Goal: Task Accomplishment & Management: Complete application form

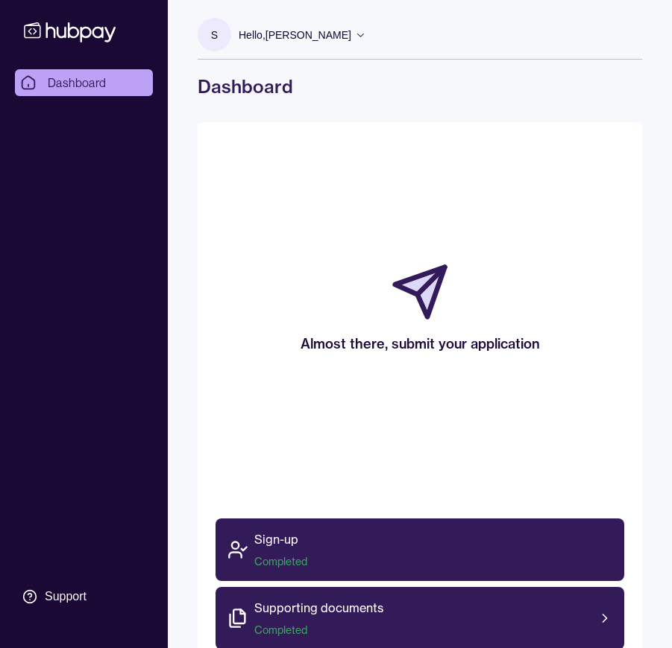
scroll to position [248, 0]
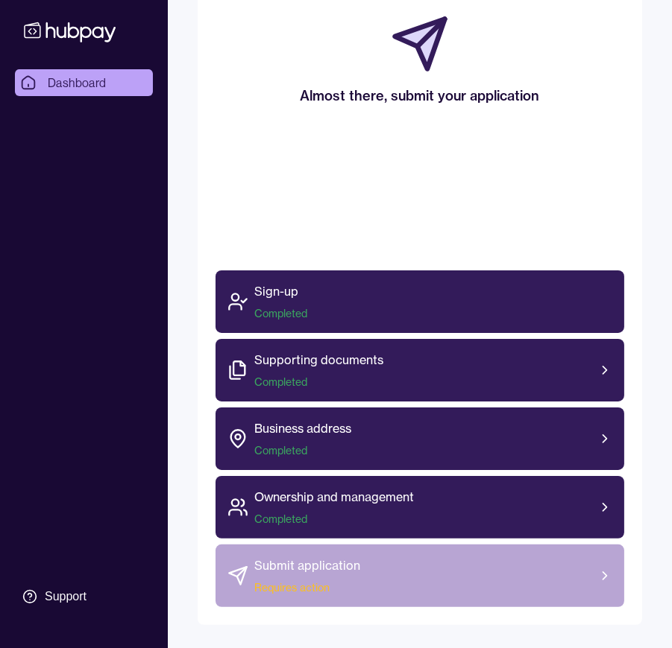
click at [332, 566] on p "Submit application" at bounding box center [307, 566] width 106 height 18
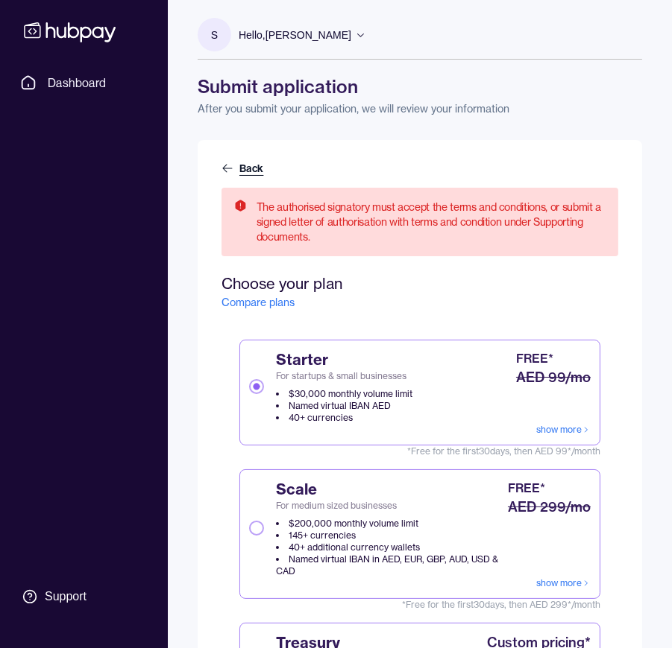
click at [251, 168] on link "Back" at bounding box center [243, 168] width 45 height 15
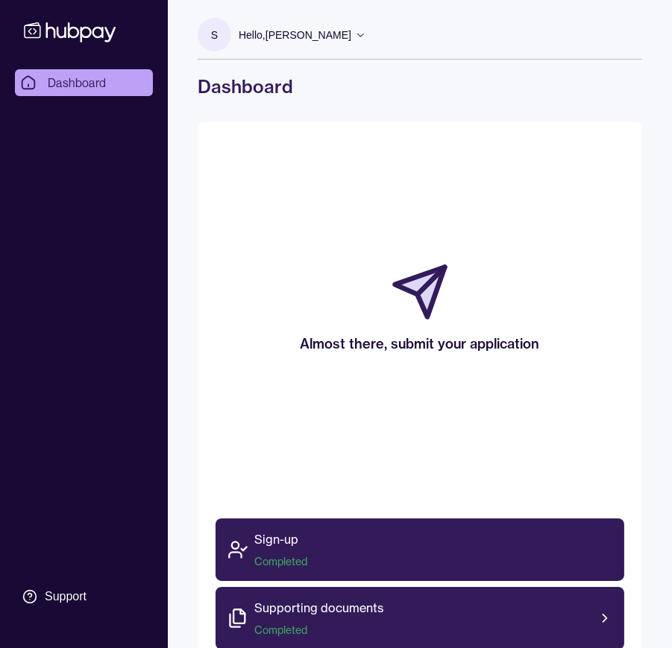
scroll to position [248, 0]
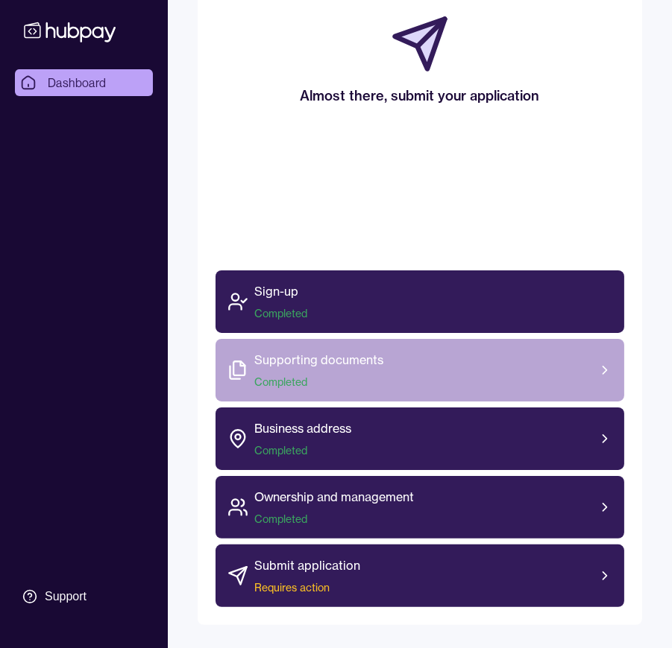
click at [307, 381] on span "Completed" at bounding box center [318, 382] width 129 height 15
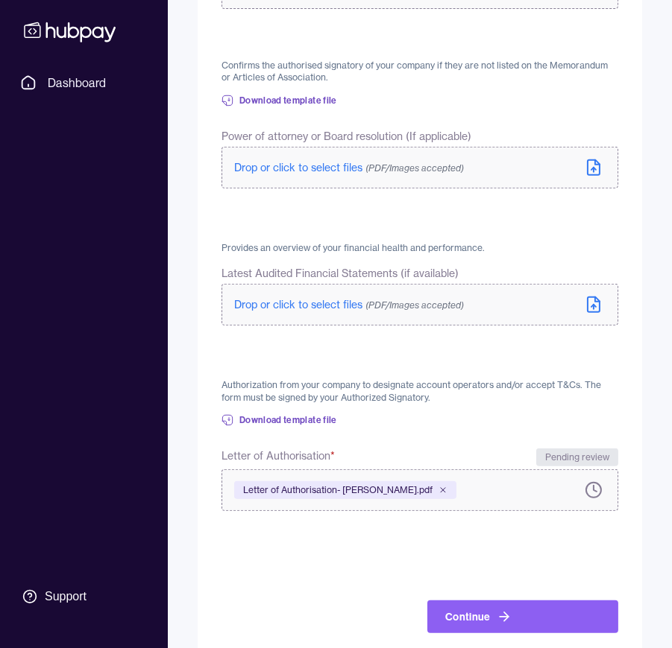
scroll to position [628, 0]
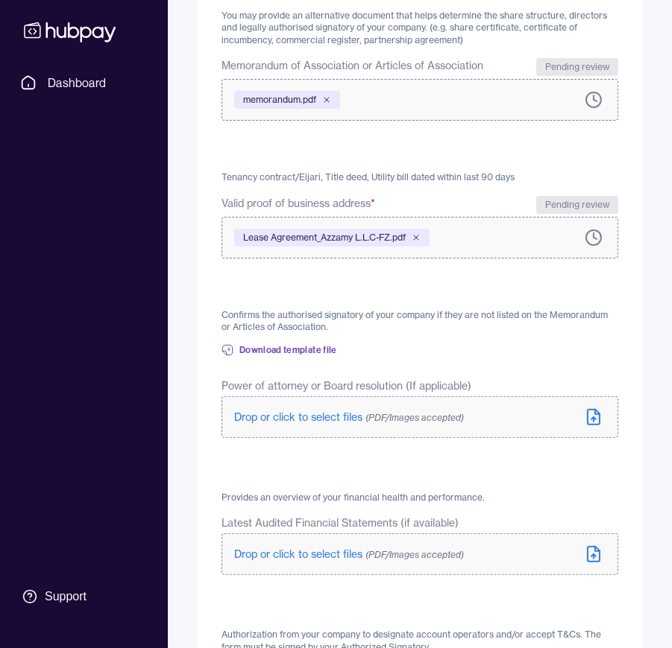
scroll to position [628, 0]
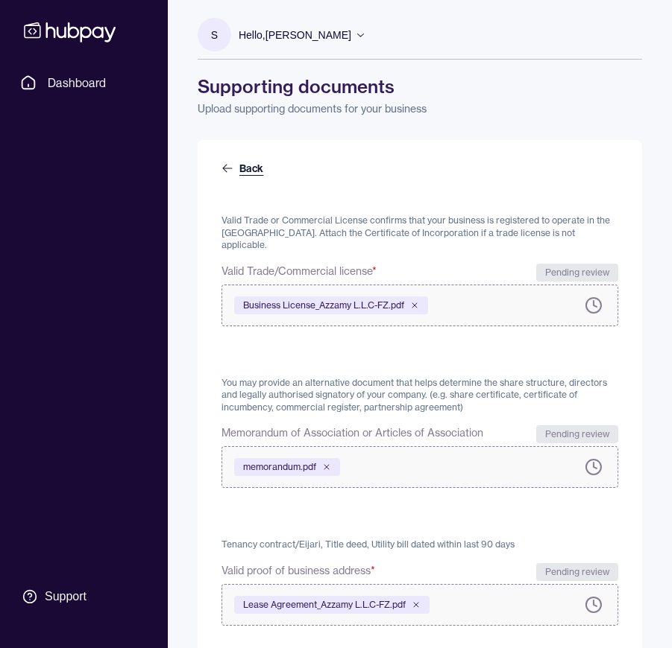
click at [244, 164] on link "Back" at bounding box center [243, 168] width 45 height 15
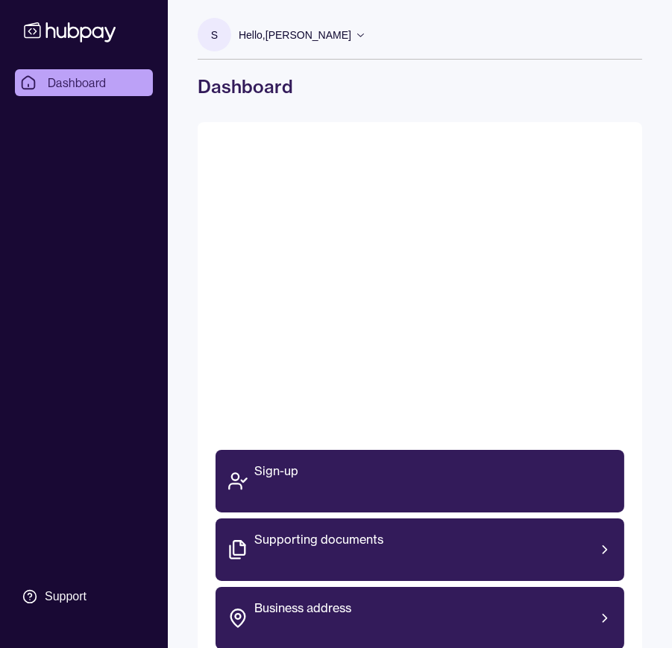
scroll to position [112, 0]
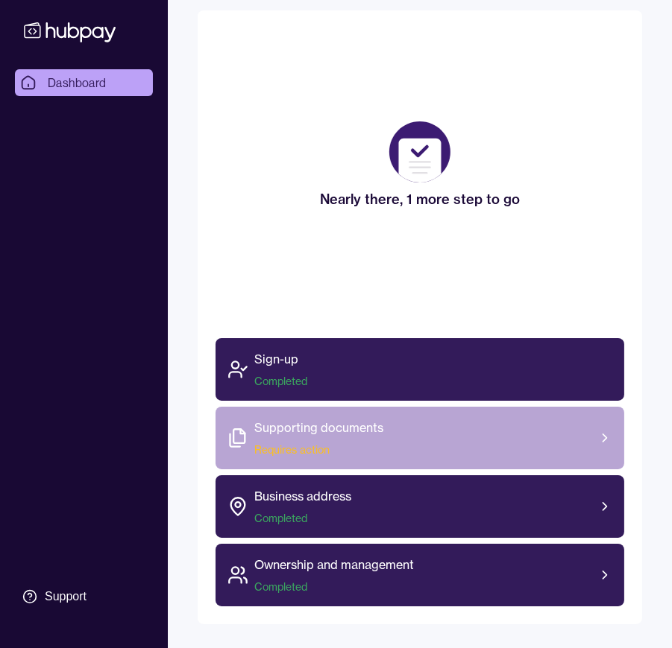
click at [365, 444] on span "Requires action" at bounding box center [318, 450] width 129 height 15
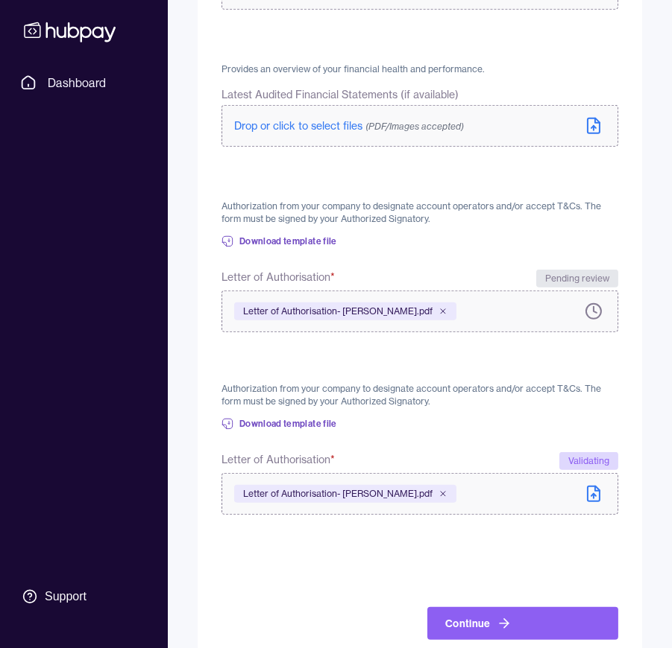
scroll to position [814, 0]
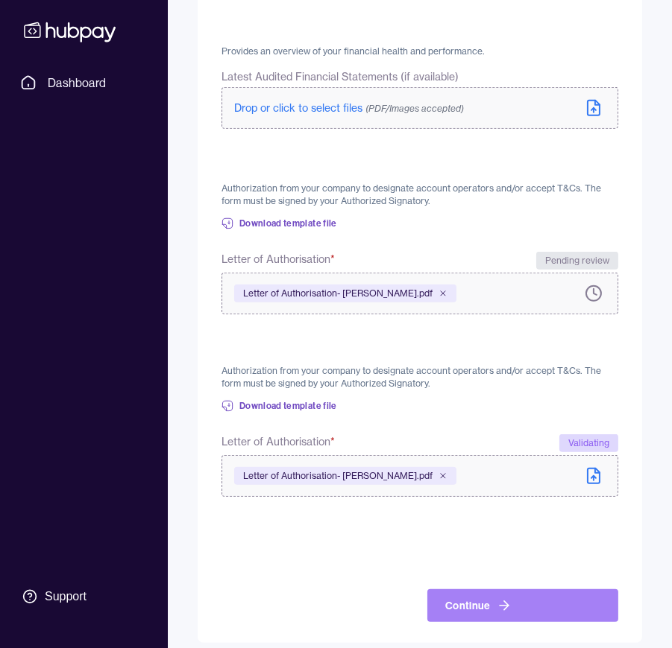
click at [519, 590] on button "Continue" at bounding box center [522, 606] width 191 height 33
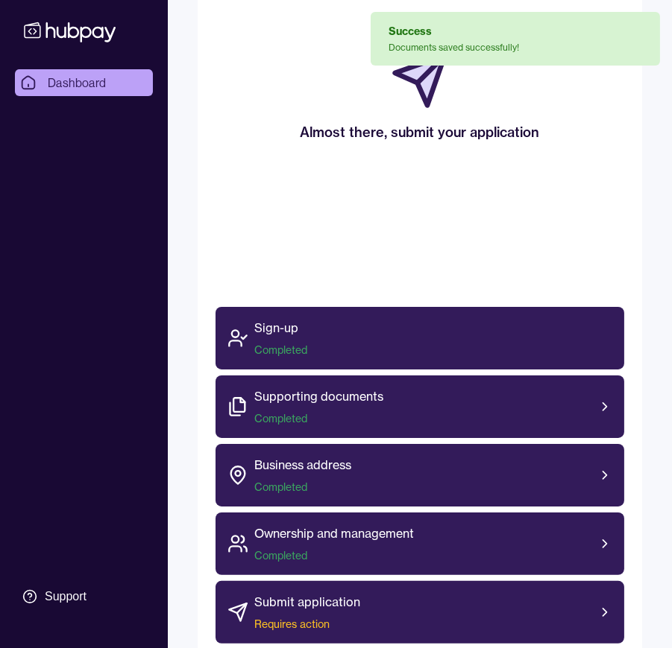
scroll to position [248, 0]
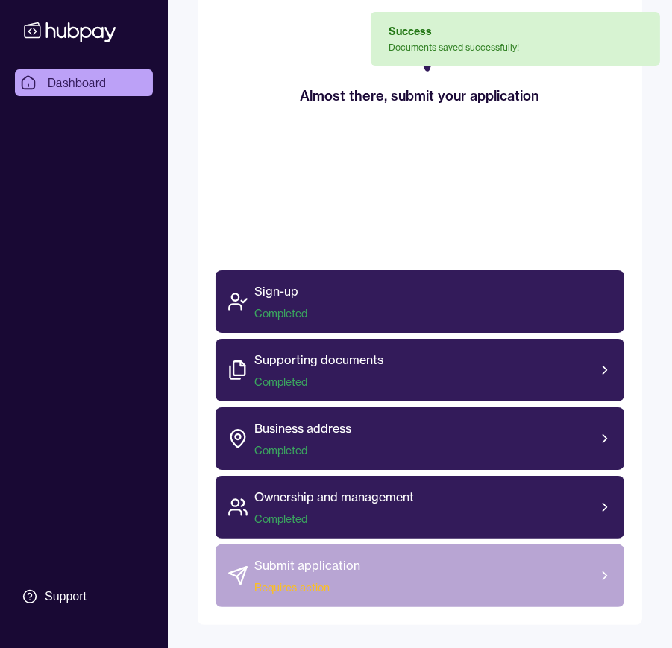
click at [339, 569] on p "Submit application" at bounding box center [307, 566] width 106 height 18
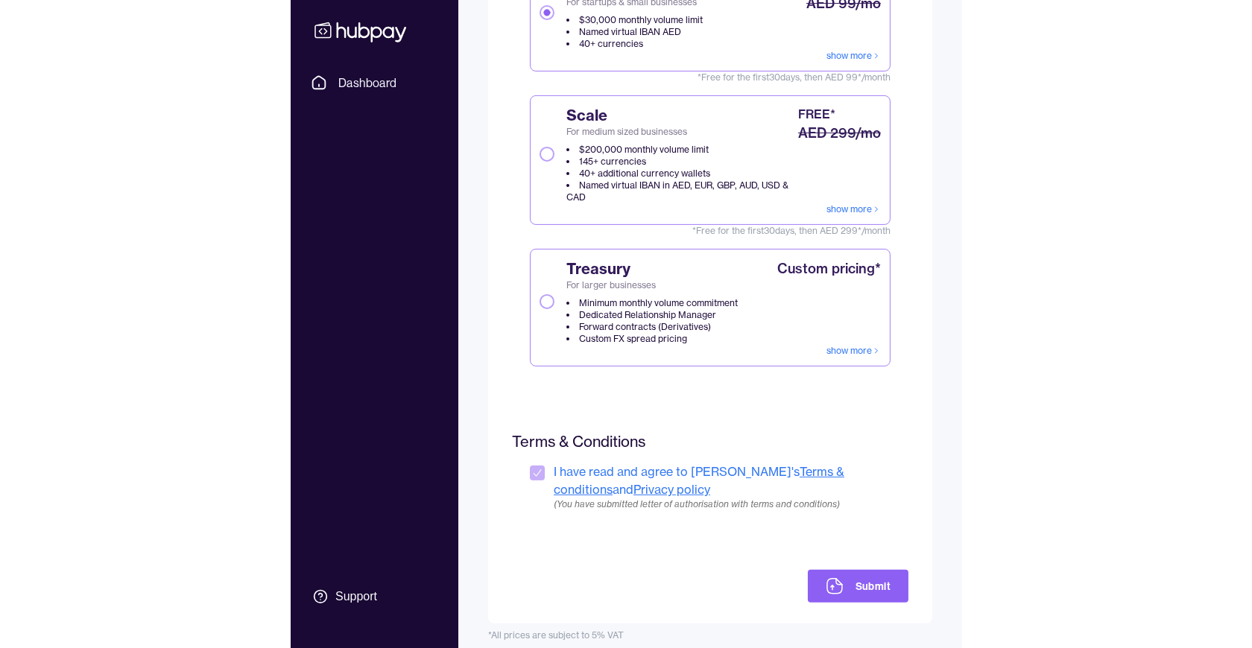
scroll to position [236, 0]
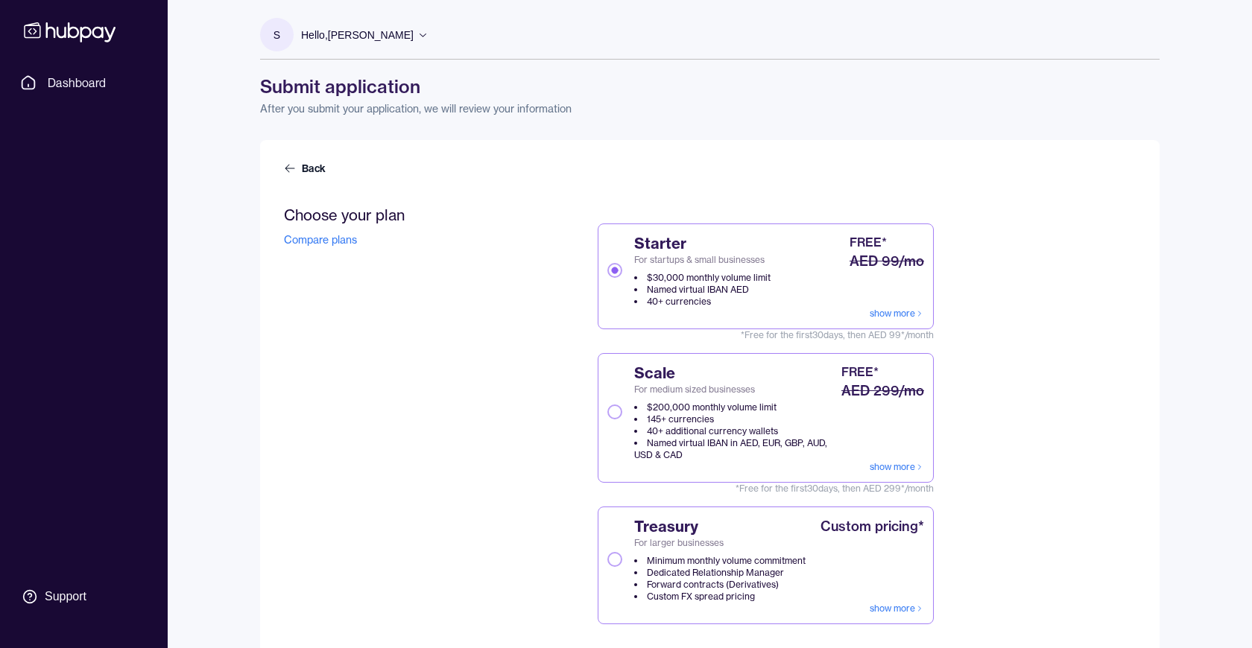
click at [395, 40] on p "Hello, Sreekanth Posham" at bounding box center [357, 35] width 113 height 16
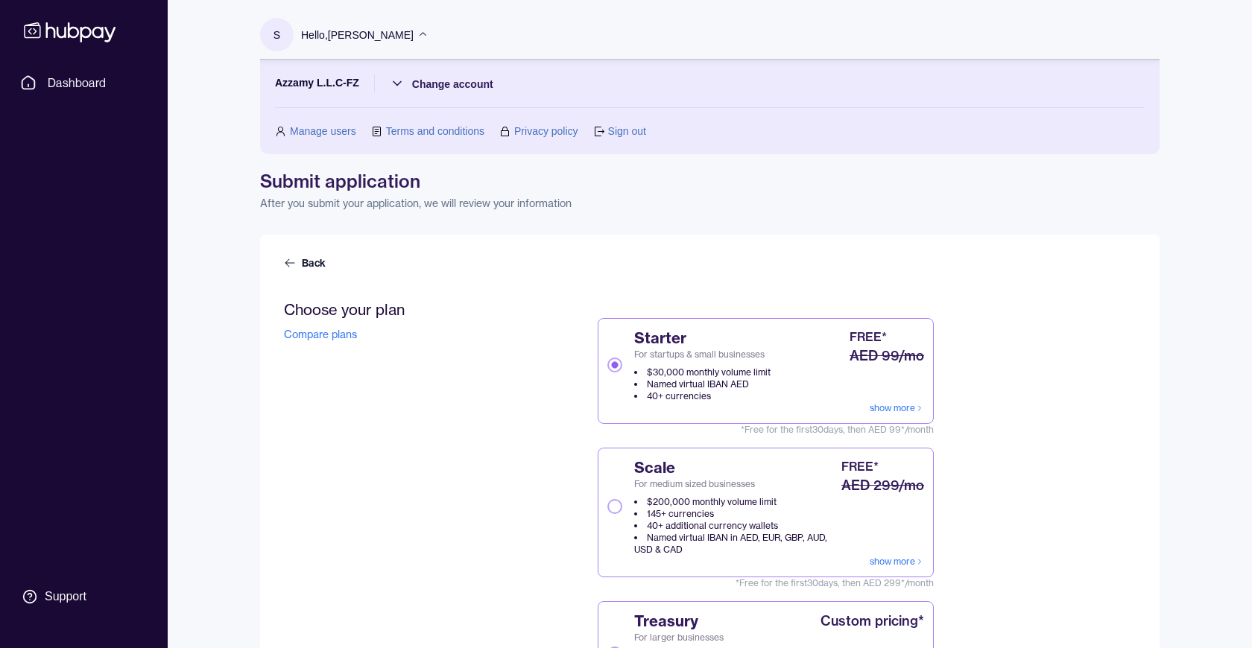
click at [634, 130] on link "Sign out" at bounding box center [627, 131] width 38 height 16
